Goal: Check status: Check status

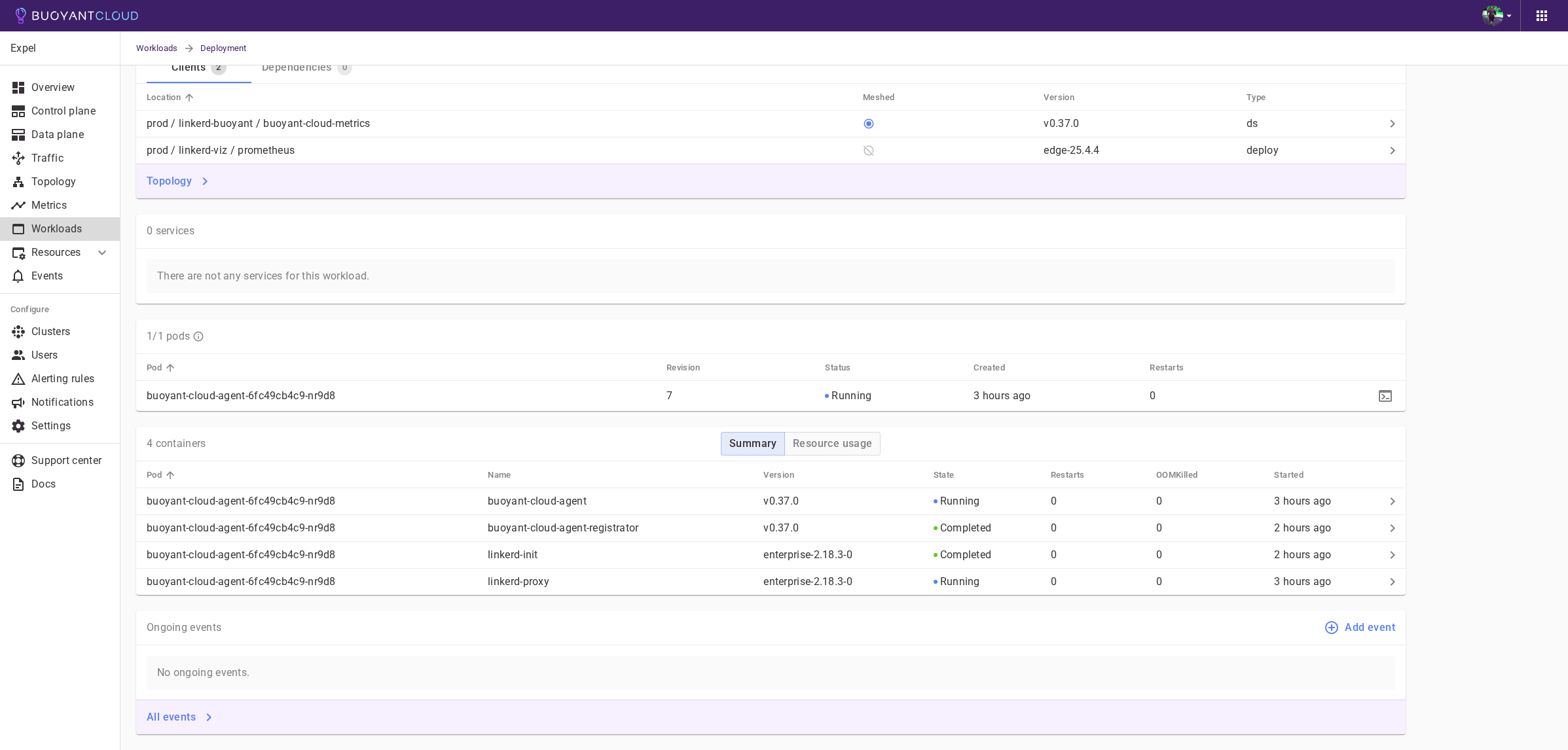
scroll to position [460, 0]
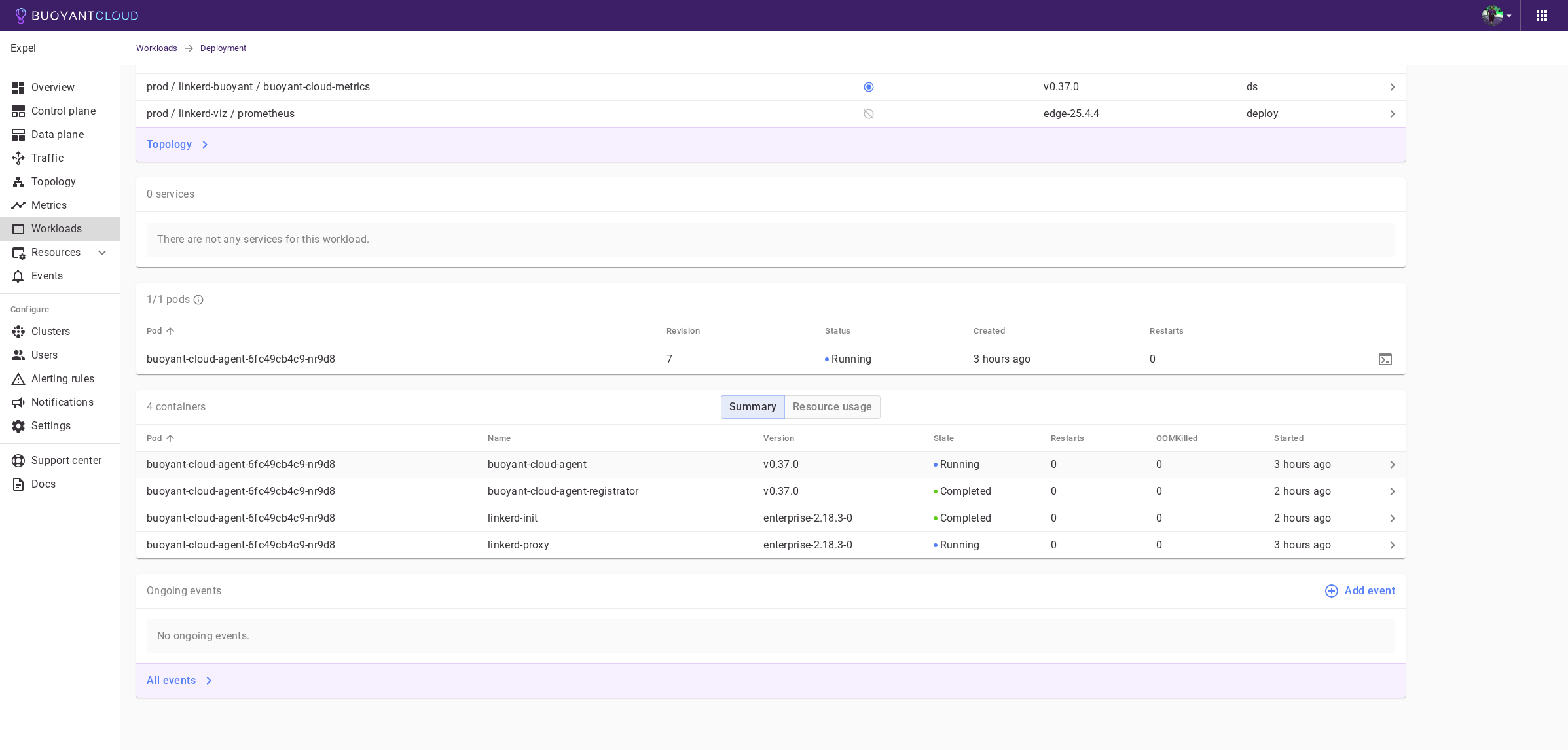
click at [702, 471] on td "buoyant-cloud-agent" at bounding box center [614, 465] width 276 height 27
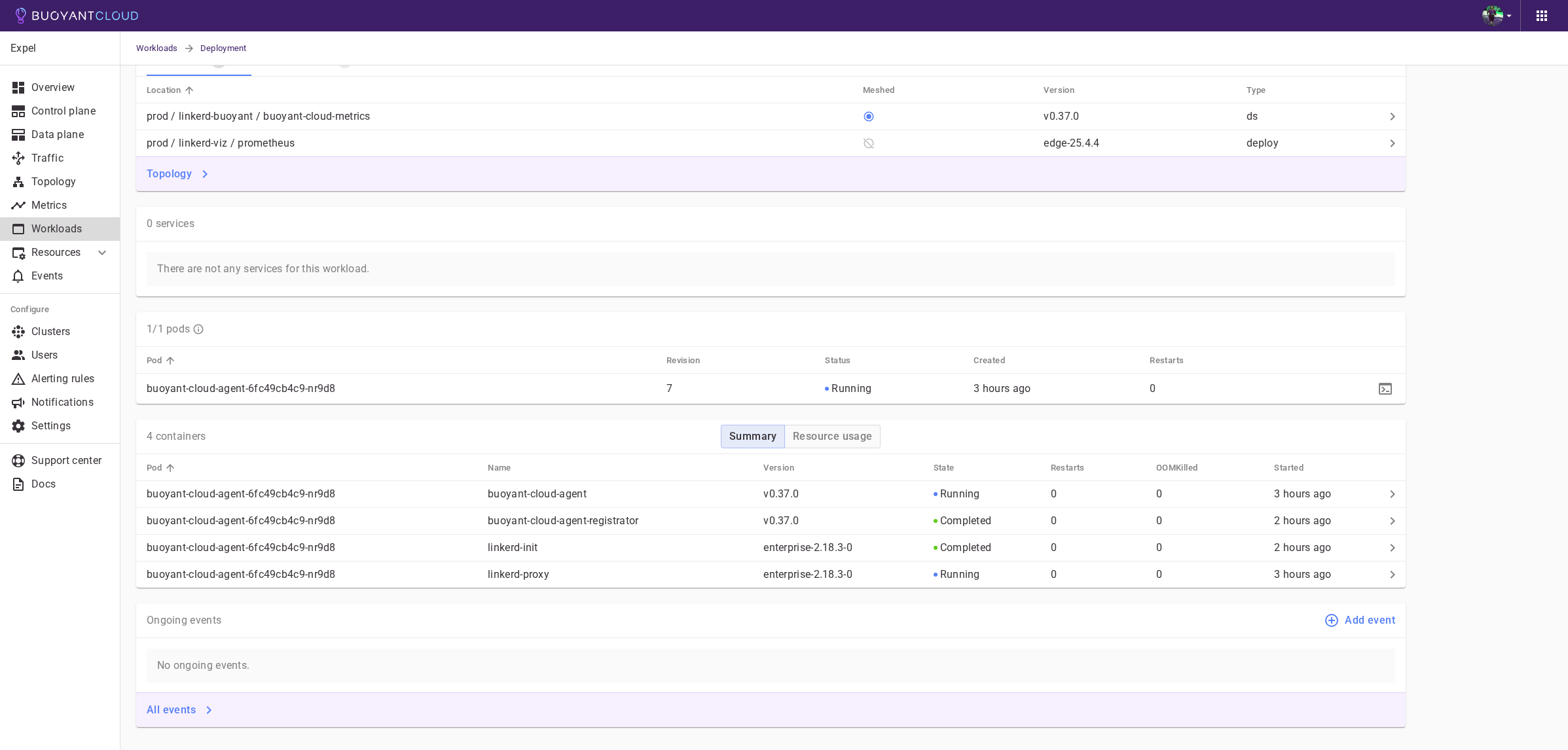
scroll to position [460, 0]
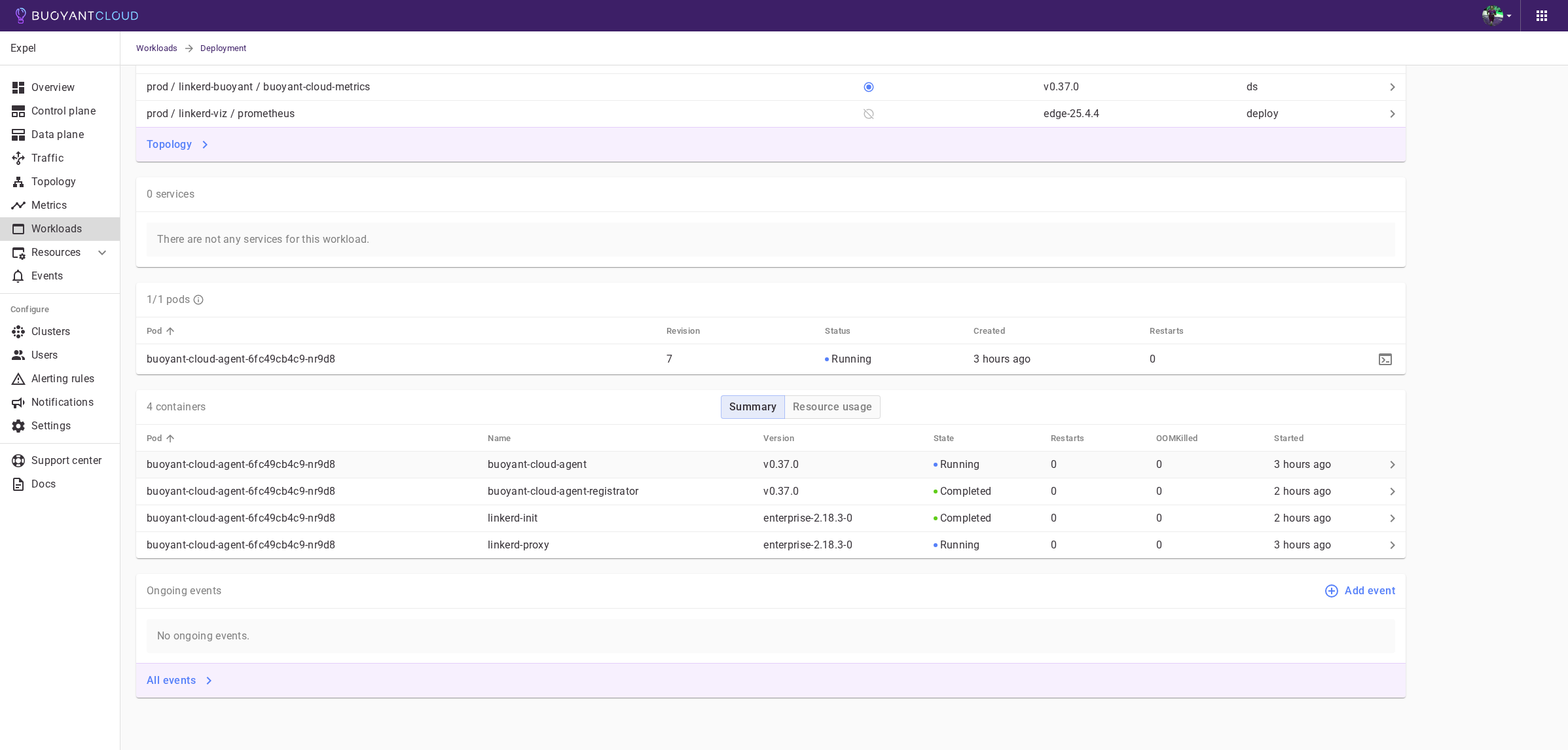
click at [753, 473] on td "v0.37.0" at bounding box center [838, 465] width 170 height 27
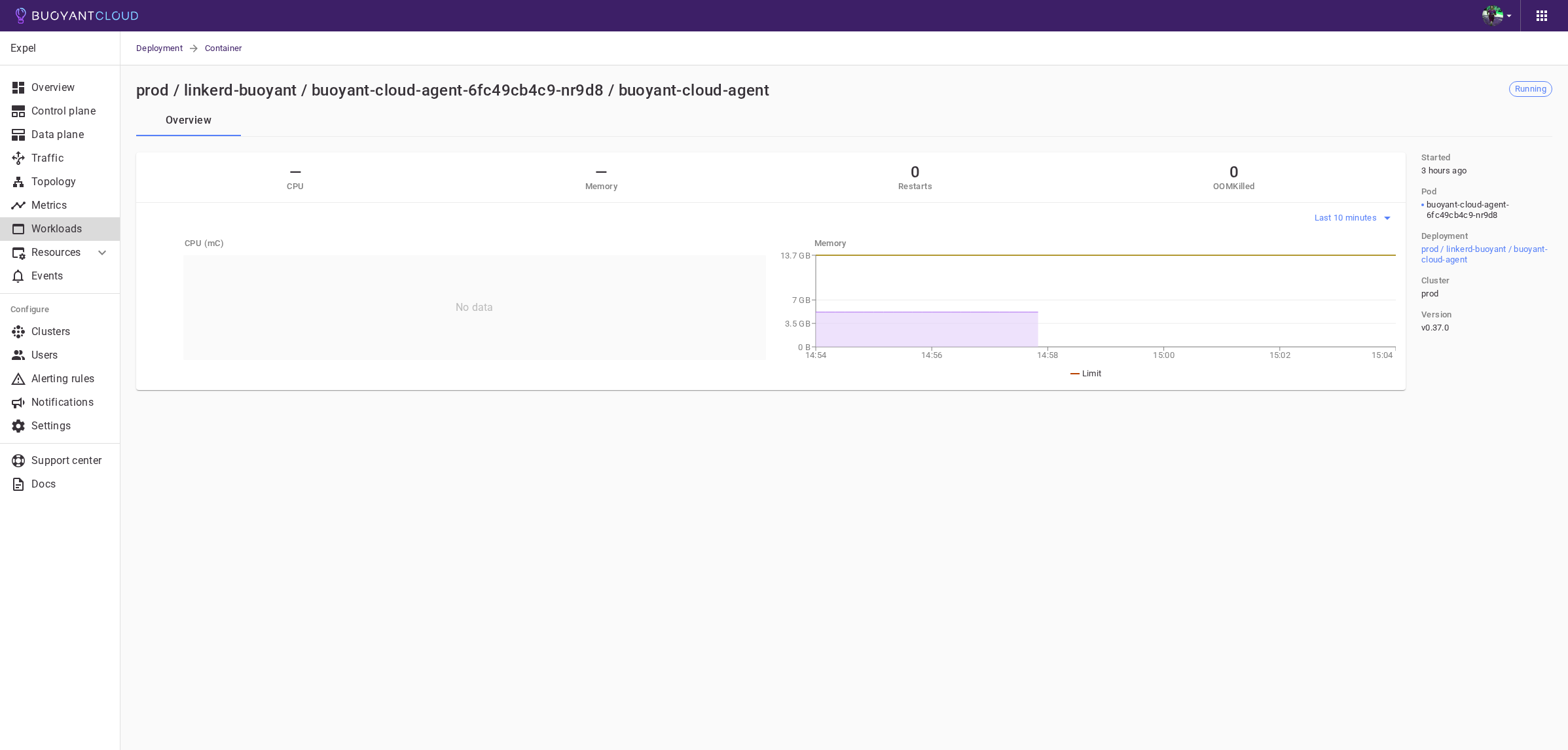
click at [1339, 217] on span "Last 10 minutes" at bounding box center [1347, 217] width 65 height 11
click at [1343, 272] on li "Last 1 hour" at bounding box center [1361, 268] width 98 height 23
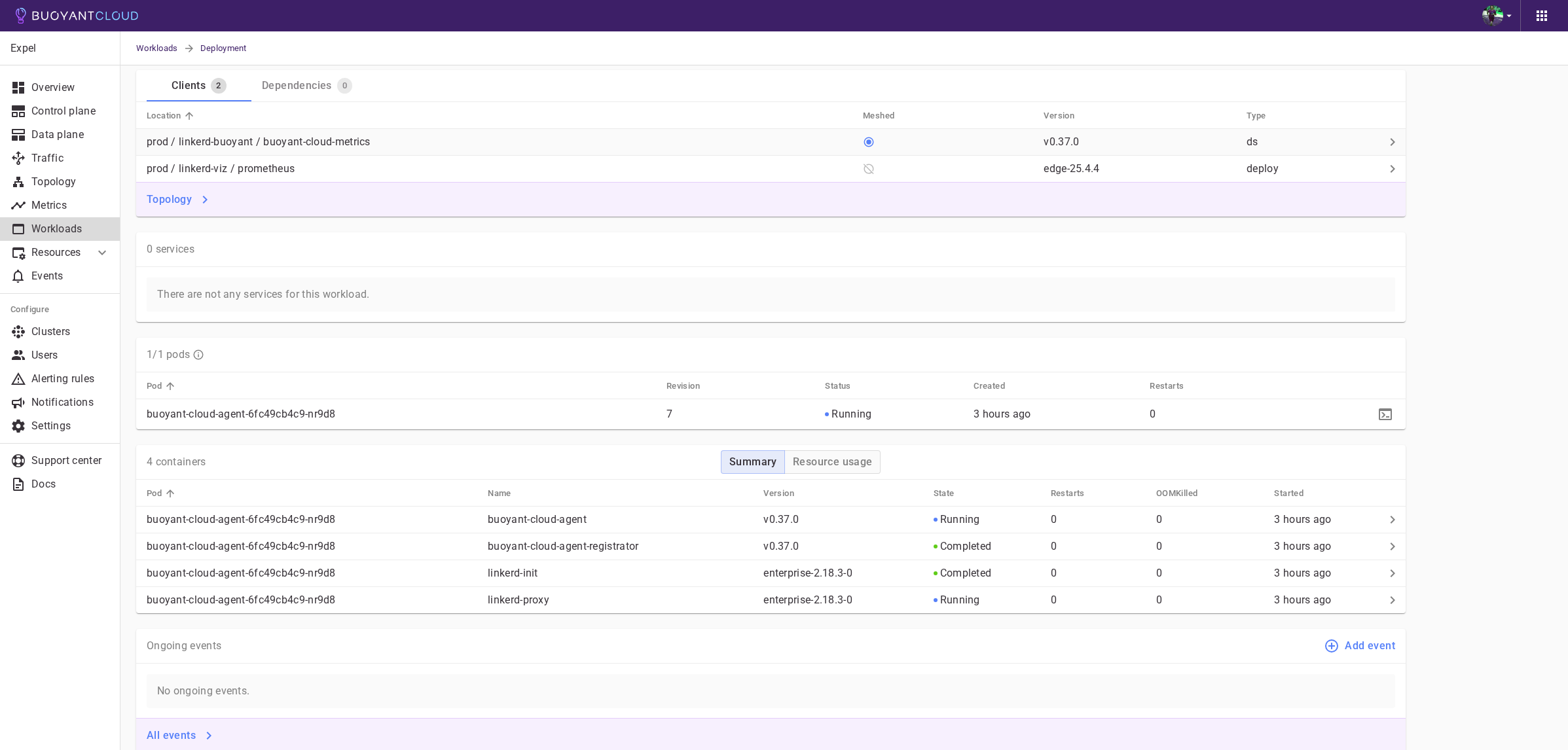
scroll to position [460, 0]
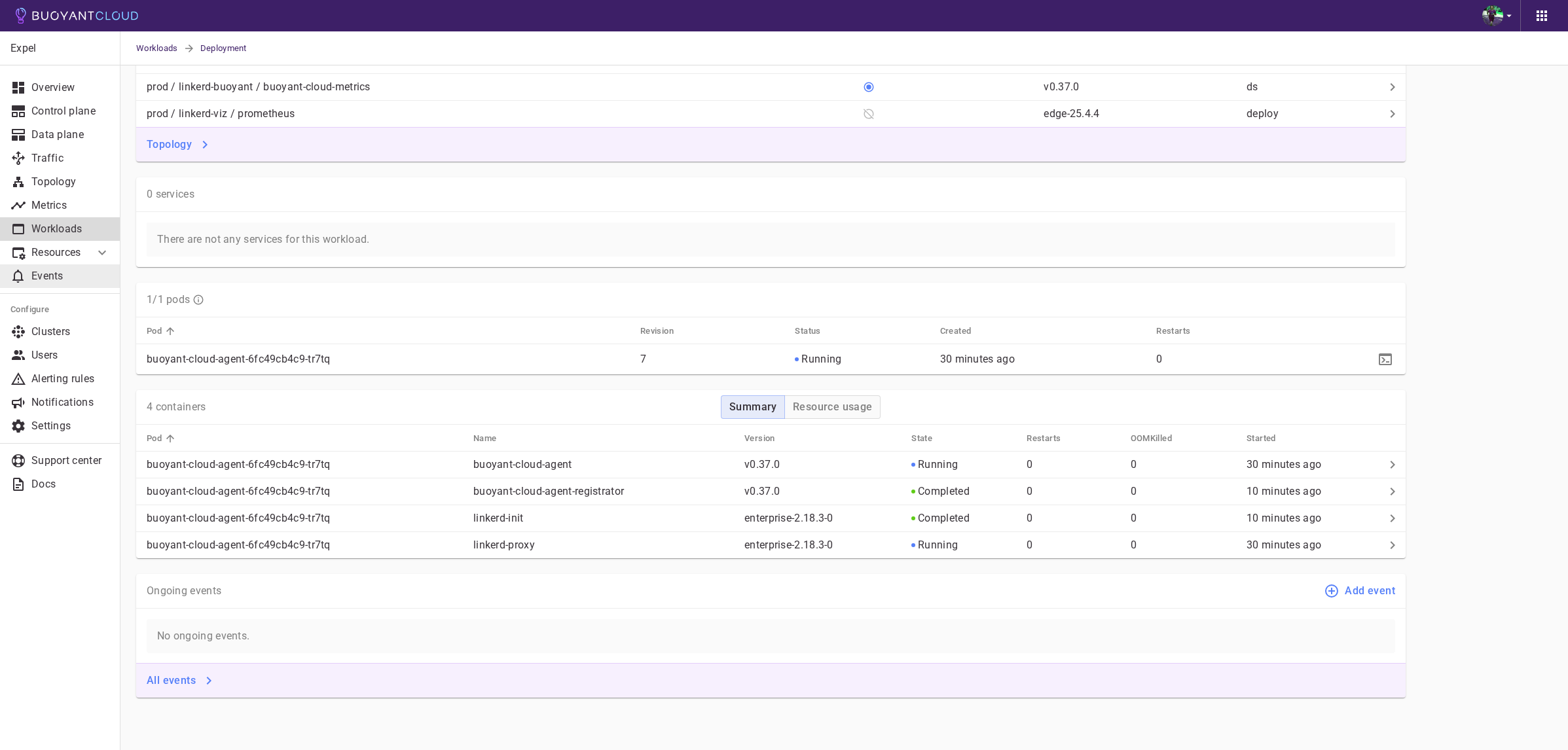
click at [66, 268] on link "Events" at bounding box center [60, 276] width 121 height 23
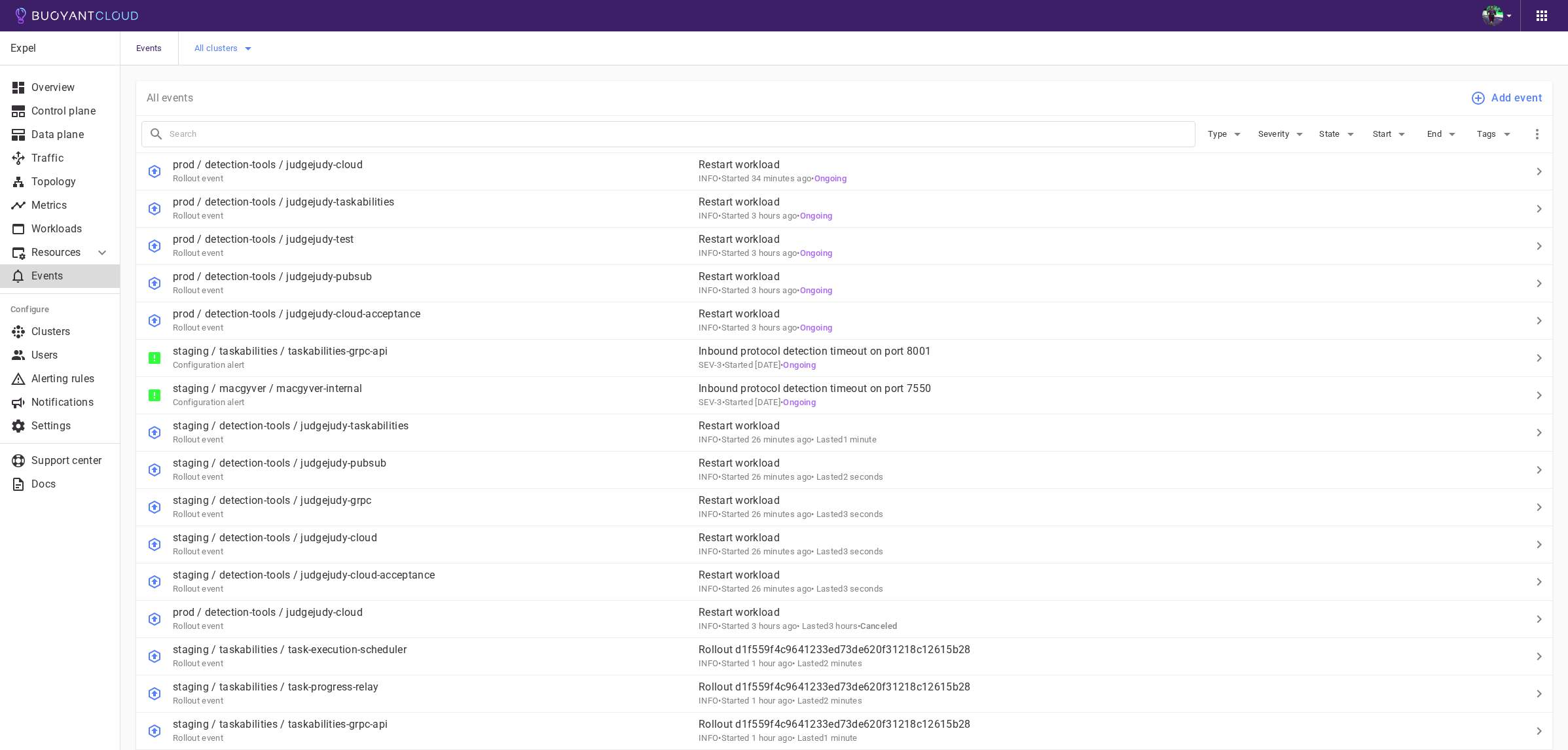
click at [216, 49] on span "All clusters" at bounding box center [217, 48] width 47 height 11
click at [236, 67] on span "prod" at bounding box center [236, 61] width 21 height 13
click at [219, 67] on input "prod" at bounding box center [212, 62] width 16 height 16
checkbox input "true"
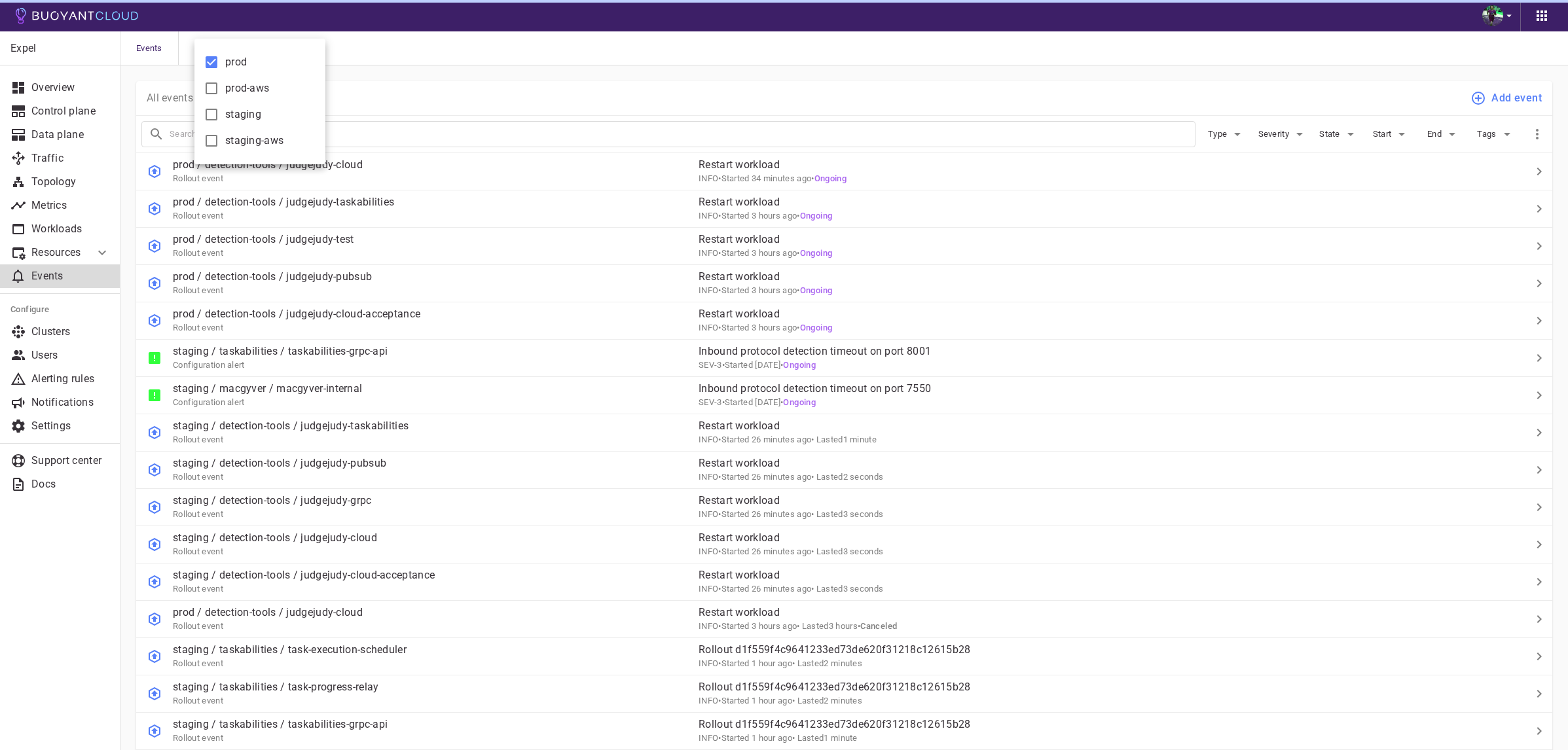
click at [423, 73] on div at bounding box center [784, 375] width 1568 height 750
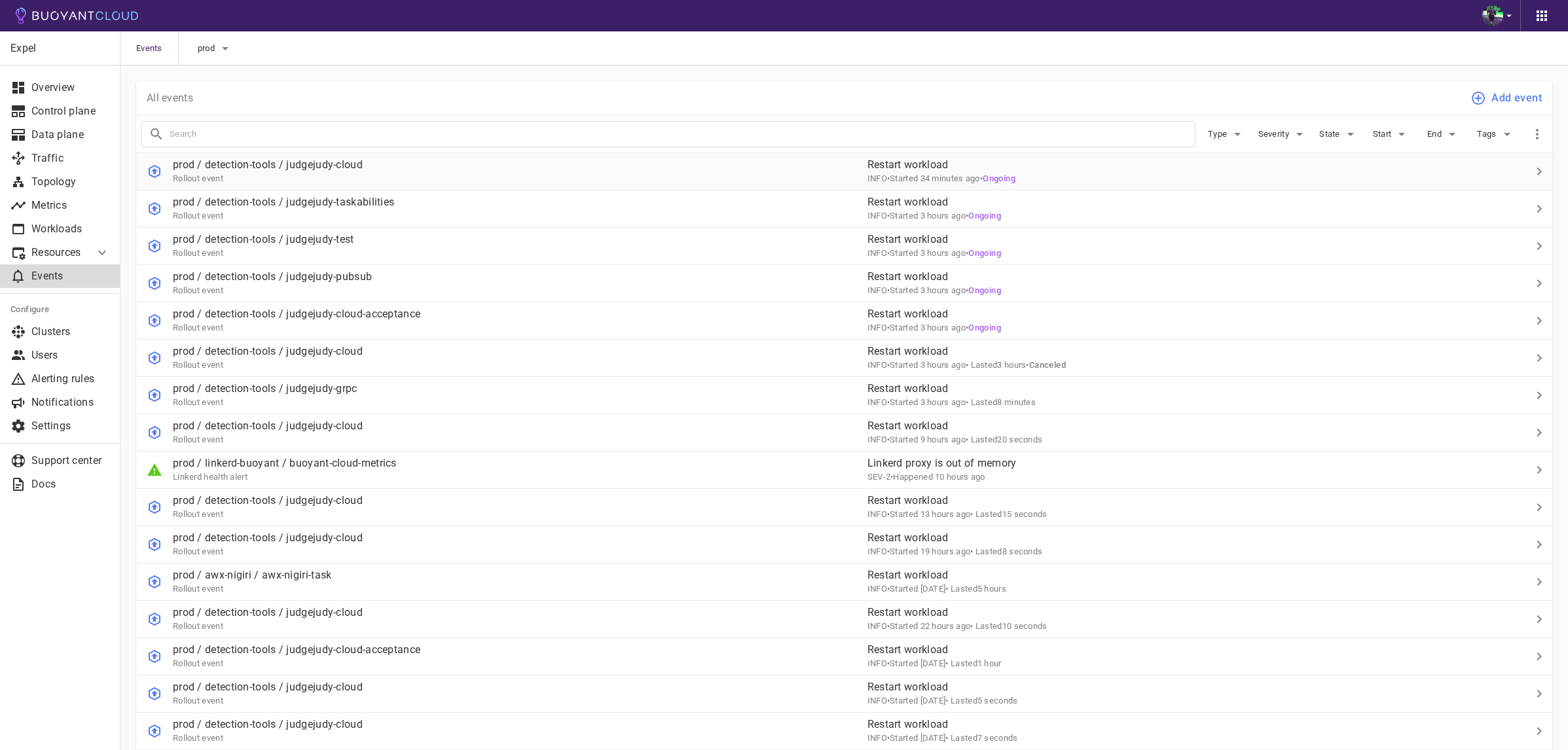
click at [647, 177] on div "prod / detection-tools / judgejudy-cloud Rollout event" at bounding box center [496, 167] width 721 height 37
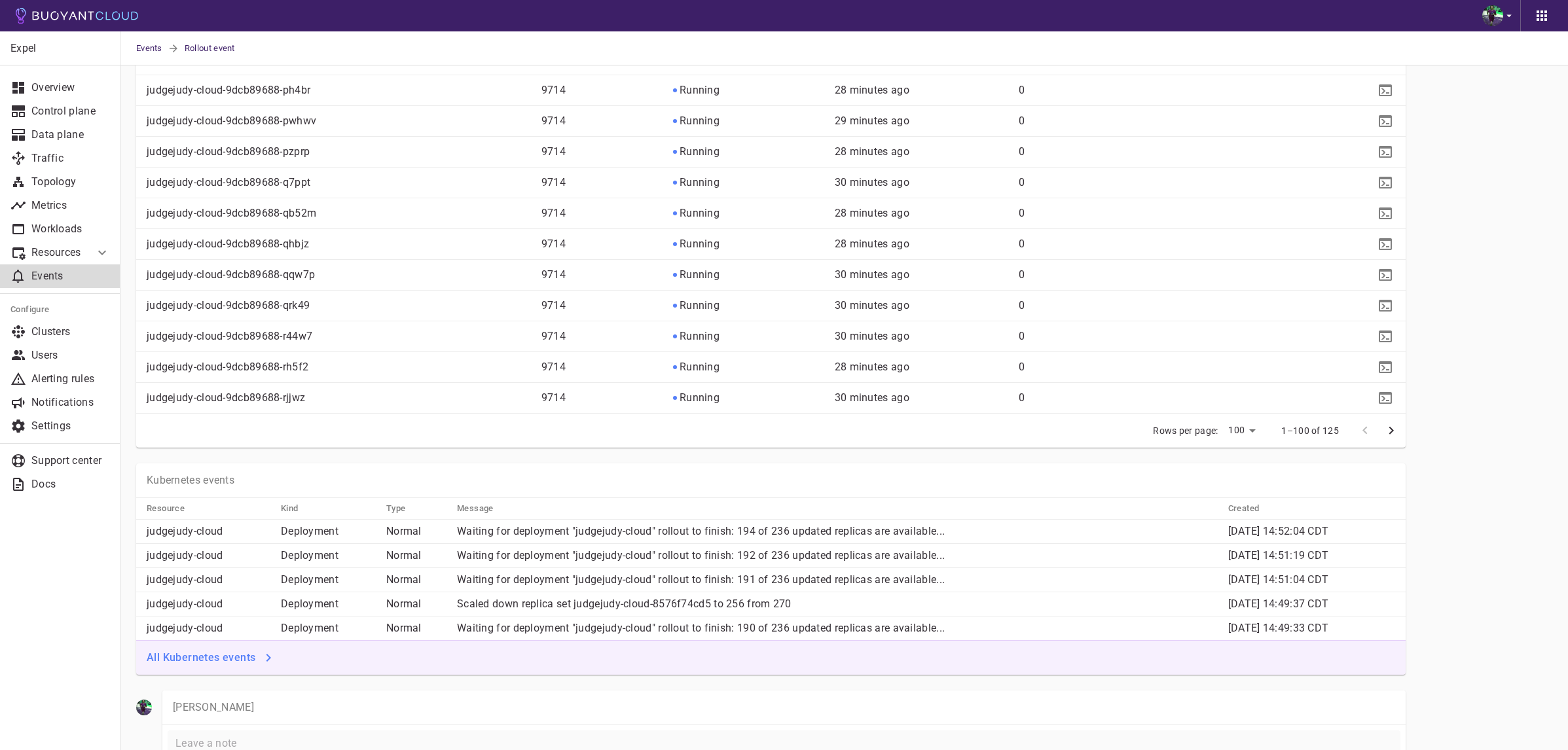
scroll to position [3165, 0]
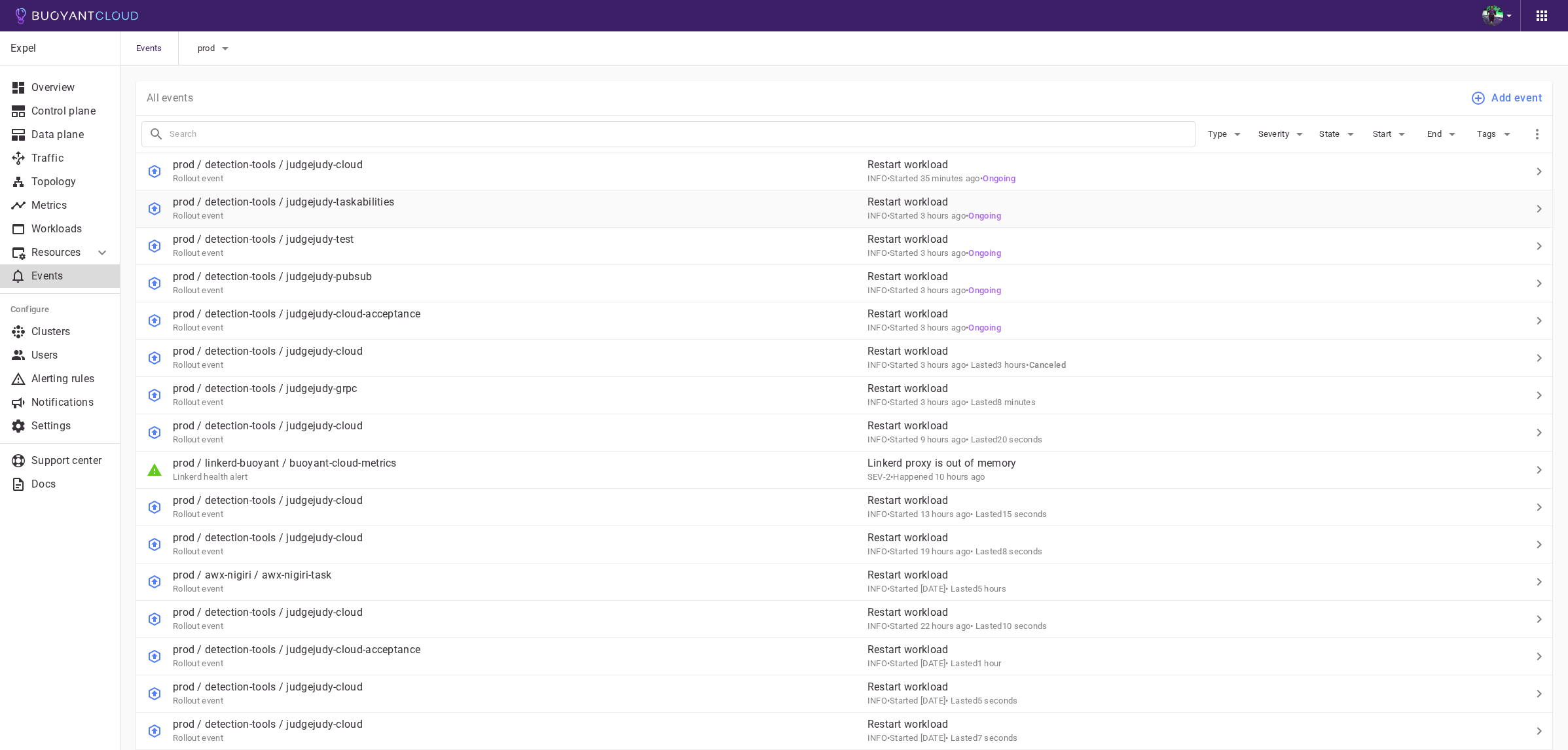
click at [517, 217] on div "prod / detection-tools / judgejudy-taskabilities Rollout event" at bounding box center [496, 204] width 721 height 37
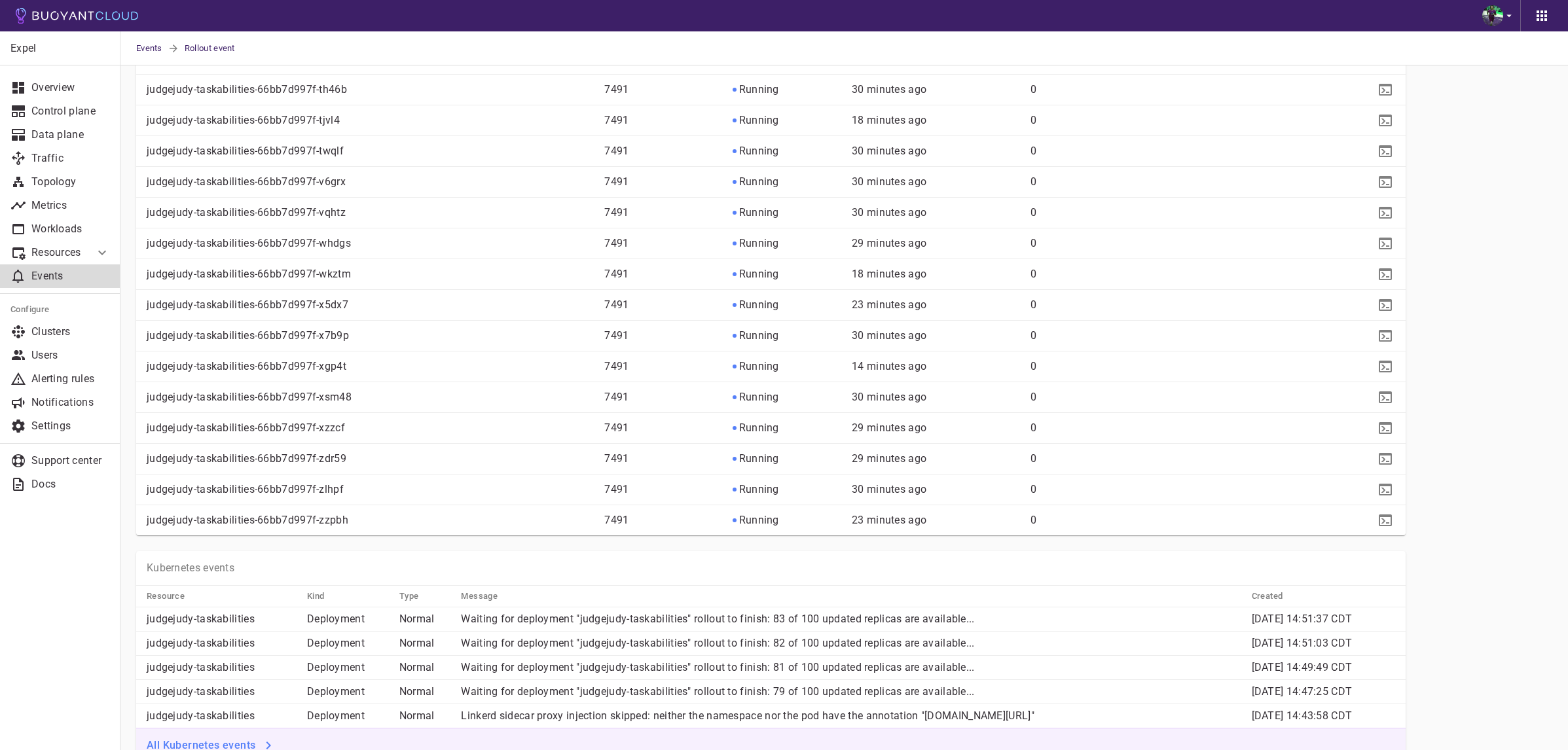
scroll to position [2976, 0]
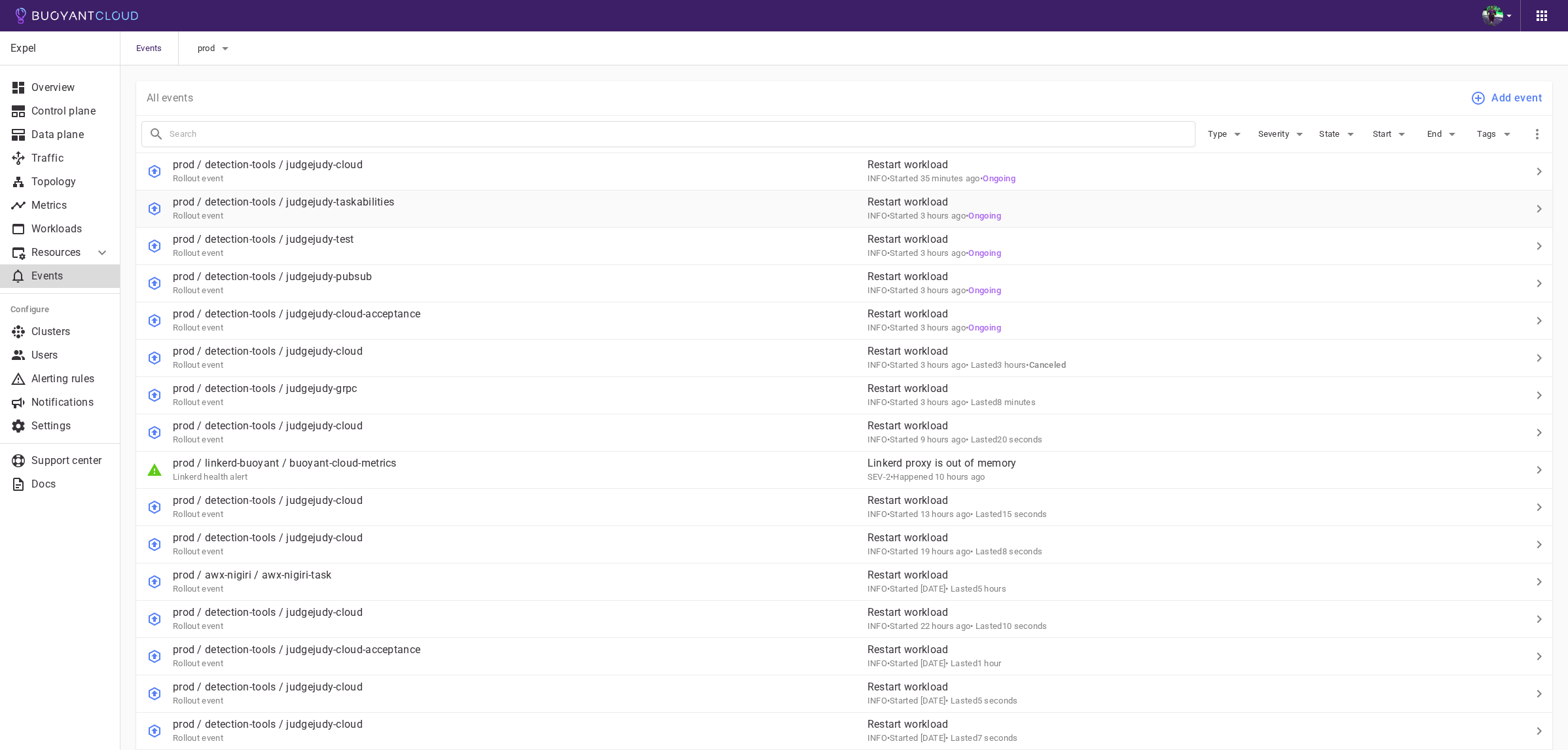
click at [529, 208] on div "prod / detection-tools / judgejudy-taskabilities Rollout event" at bounding box center [496, 204] width 721 height 37
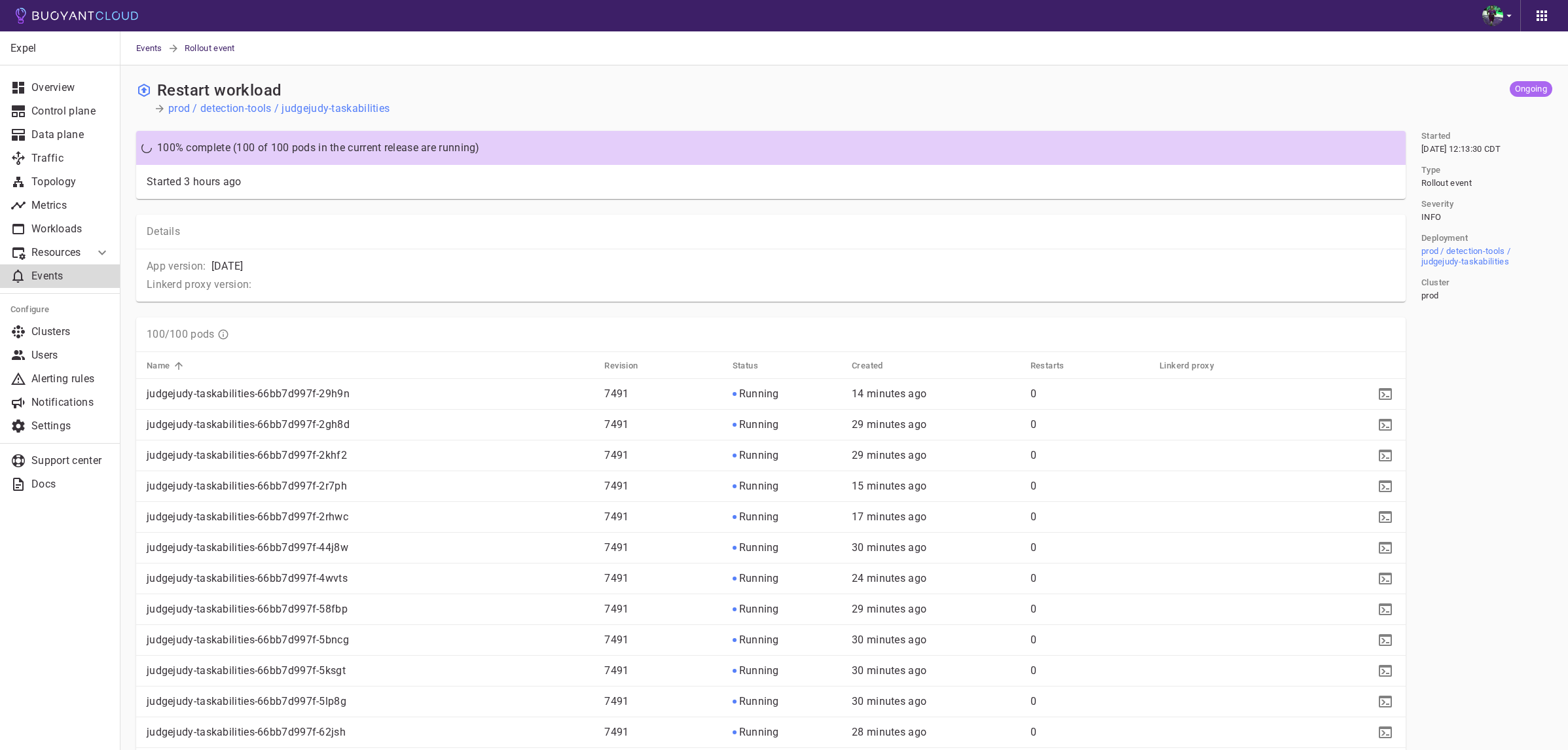
scroll to position [85, 0]
